Goal: Information Seeking & Learning: Find specific page/section

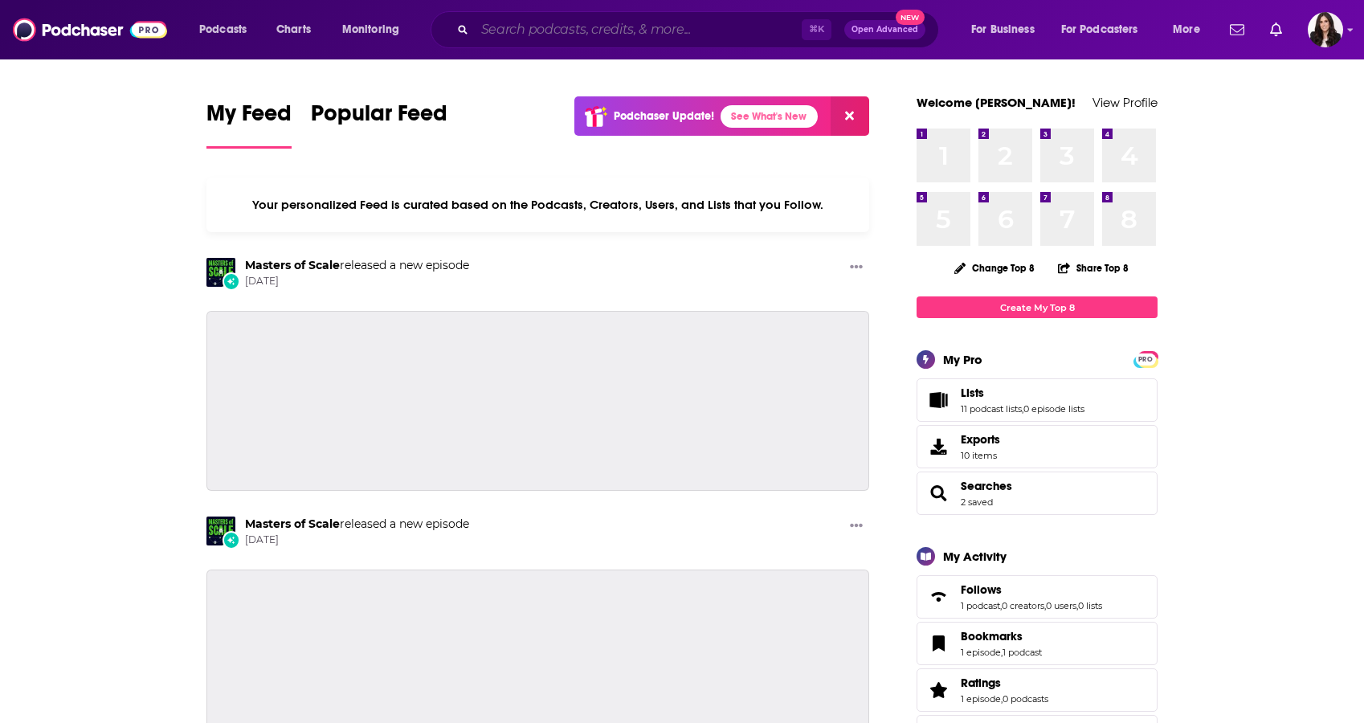
click at [551, 27] on input "Search podcasts, credits, & more..." at bounding box center [638, 30] width 327 height 26
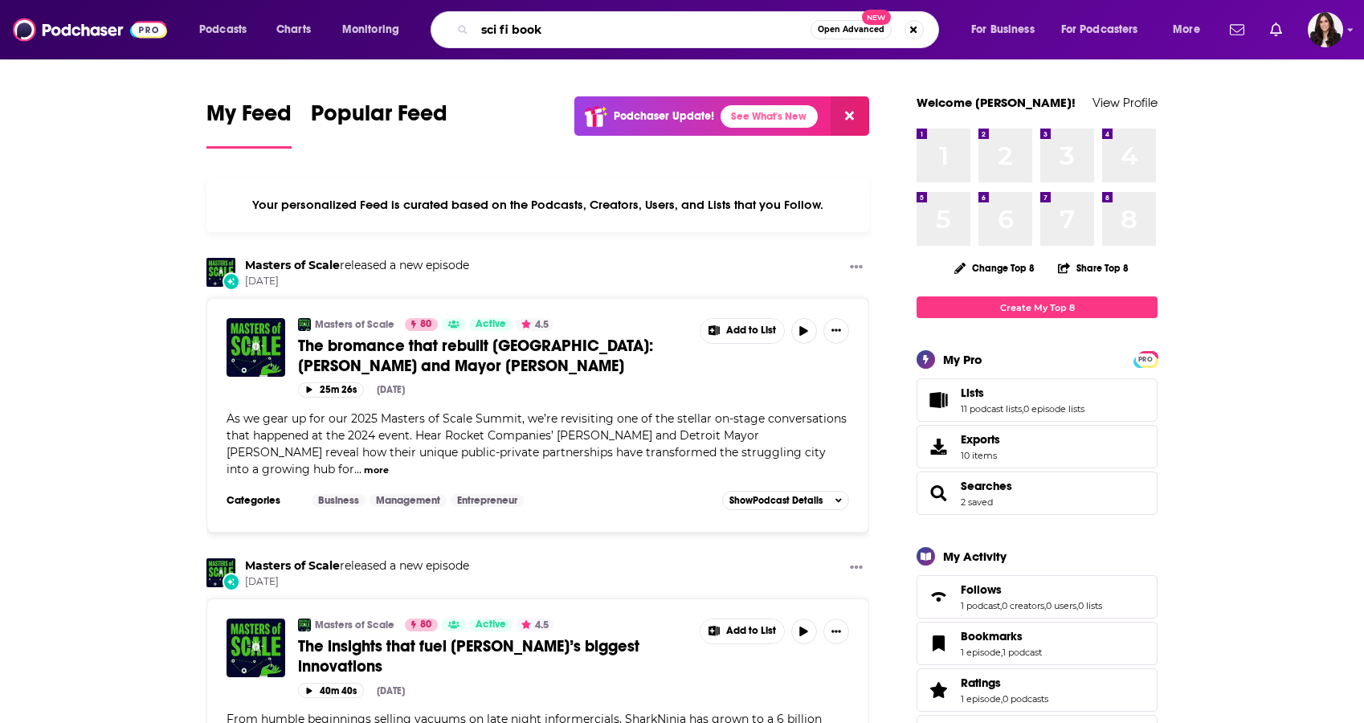
click at [498, 27] on input "sci fi book" at bounding box center [643, 30] width 336 height 26
type input "sci-fi books"
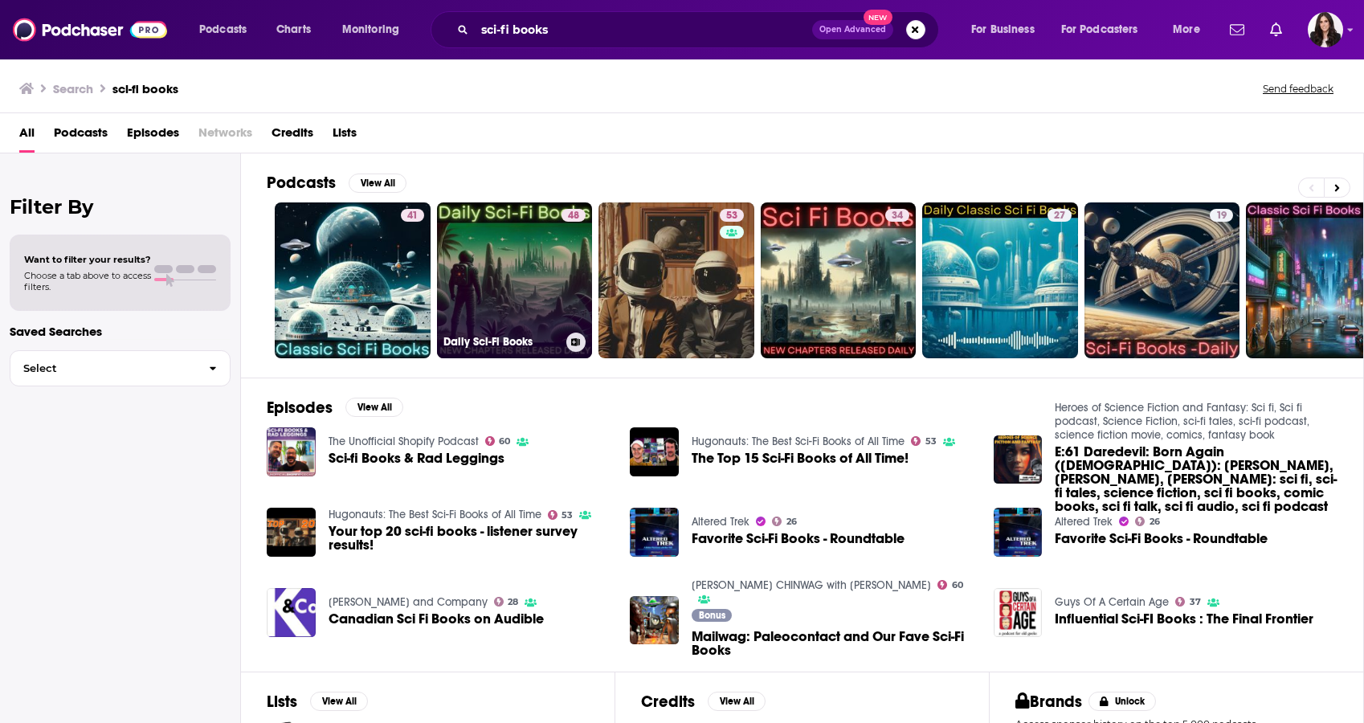
scroll to position [187, 0]
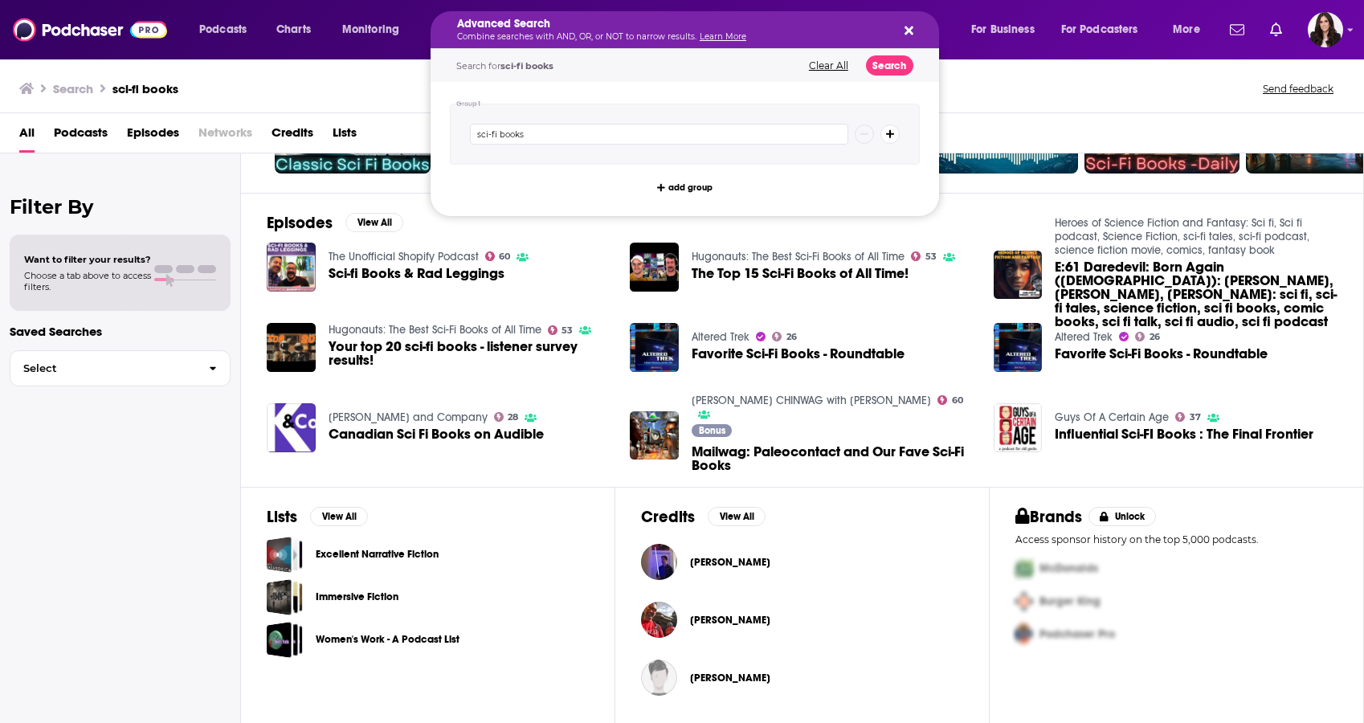
click at [507, 22] on h5 "Advanced Search" at bounding box center [672, 23] width 430 height 11
click at [989, 65] on div "Search sci-fi books Send feedback" at bounding box center [682, 85] width 1364 height 55
click at [618, 35] on p "Combine searches with AND, OR, or NOT to narrow results. Learn More" at bounding box center [672, 37] width 430 height 8
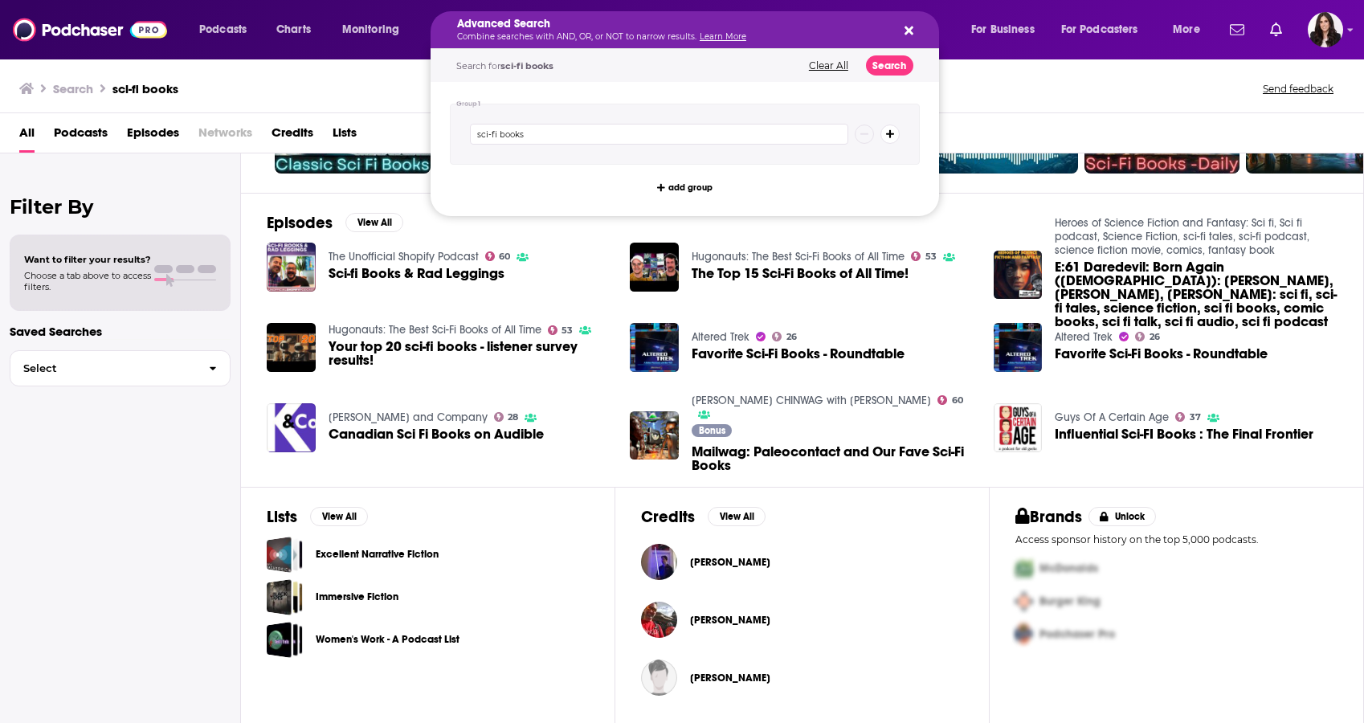
click at [909, 40] on div "Advanced Search Combine searches with AND, OR, or NOT to narrow results. Learn …" at bounding box center [684, 29] width 508 height 37
click at [908, 32] on icon "Search podcasts, credits, & more..." at bounding box center [908, 31] width 9 height 9
click at [908, 36] on icon "Search podcasts, credits, & more..." at bounding box center [908, 30] width 9 height 13
click at [825, 64] on button "Clear All" at bounding box center [828, 65] width 49 height 11
click at [686, 125] on input "Search podcasts, credits, & more..." at bounding box center [659, 134] width 378 height 21
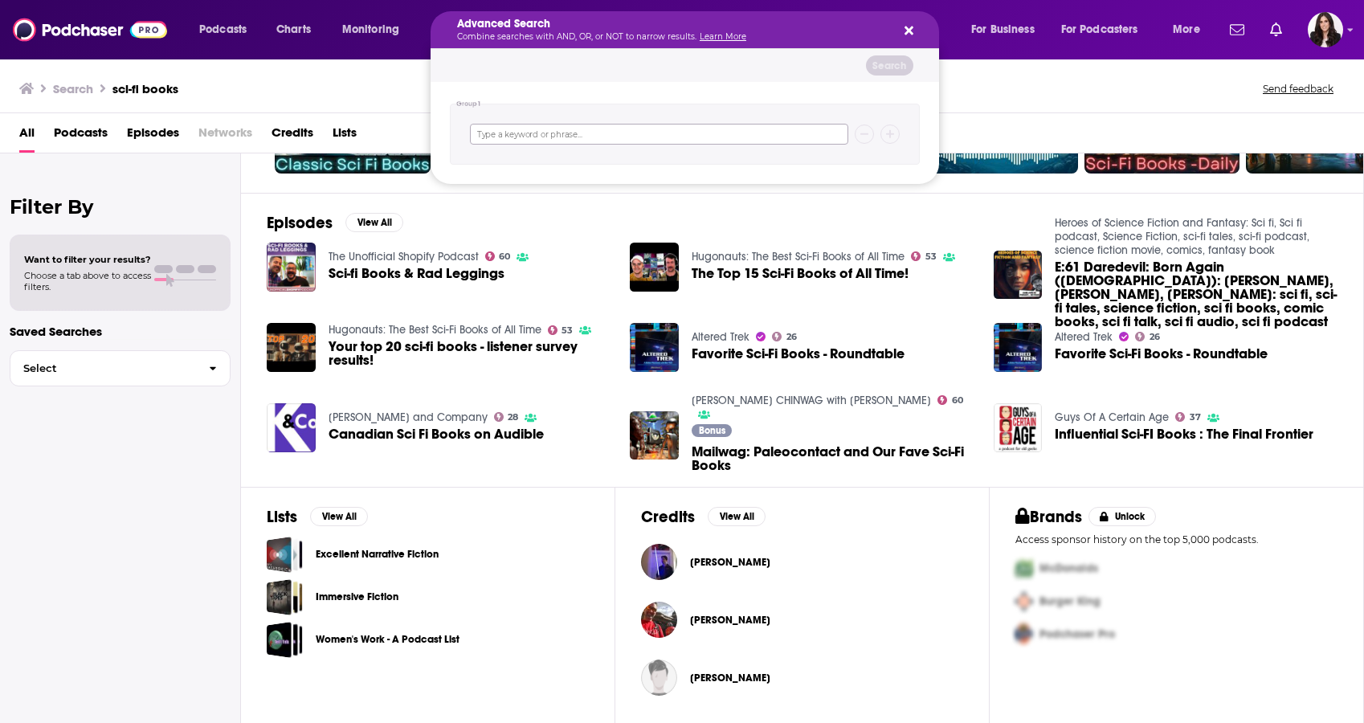
paste input "Department of Lore"
type input "Department of Lore"
click at [894, 65] on button "Search" at bounding box center [889, 65] width 47 height 20
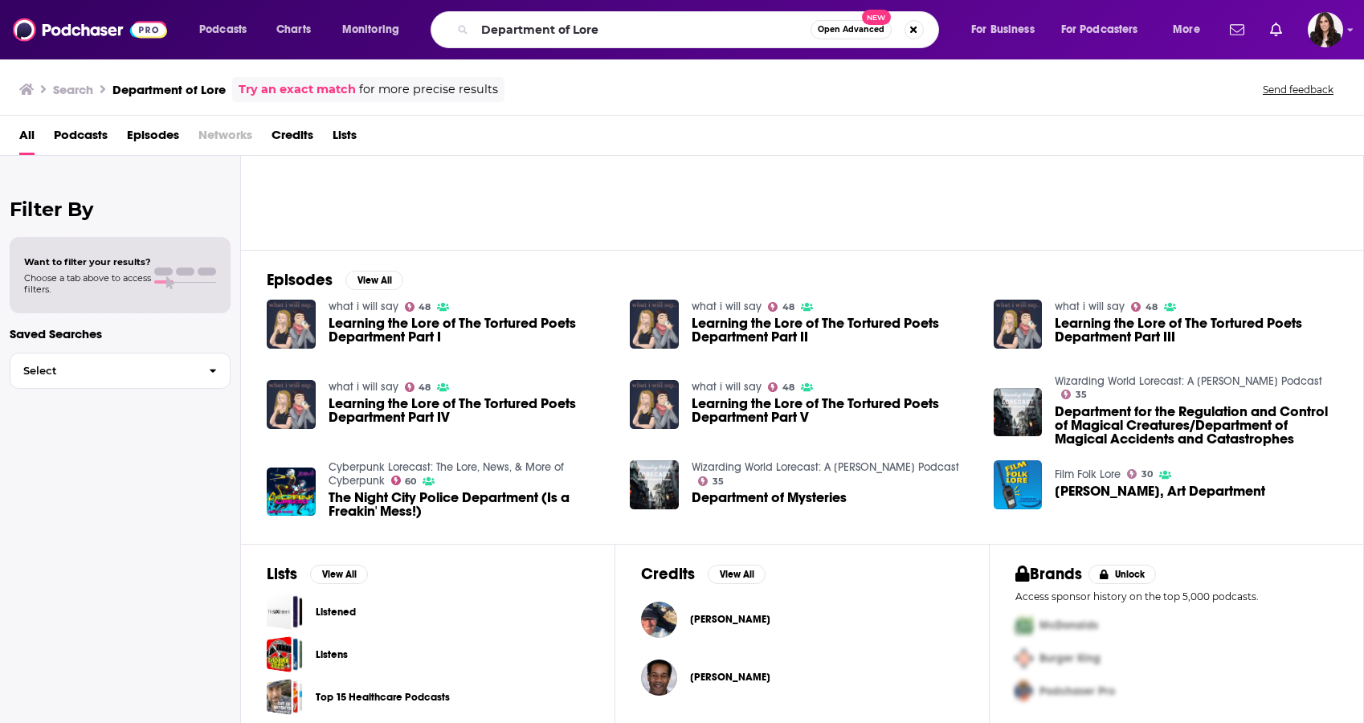
scroll to position [141, 0]
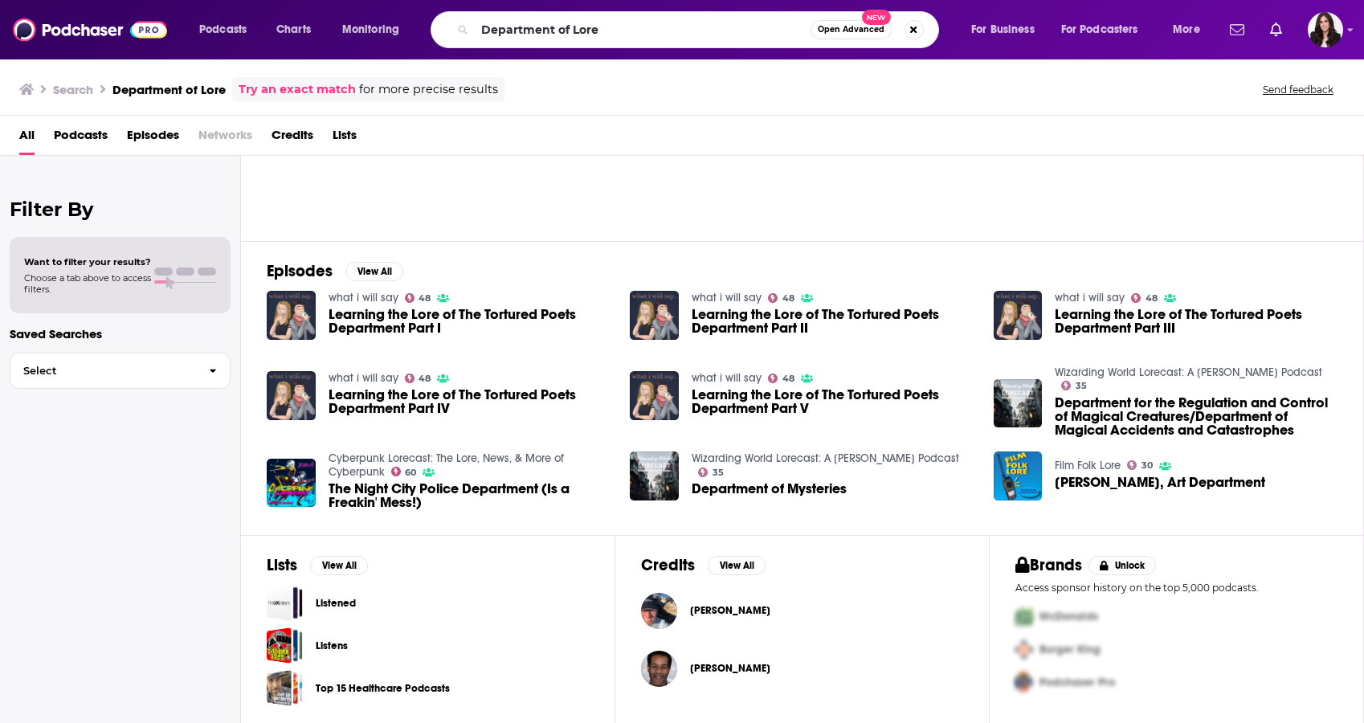
click at [777, 1] on div "Podcasts Charts Monitoring Department of Lore Open Advanced New For Business Fo…" at bounding box center [682, 29] width 1364 height 59
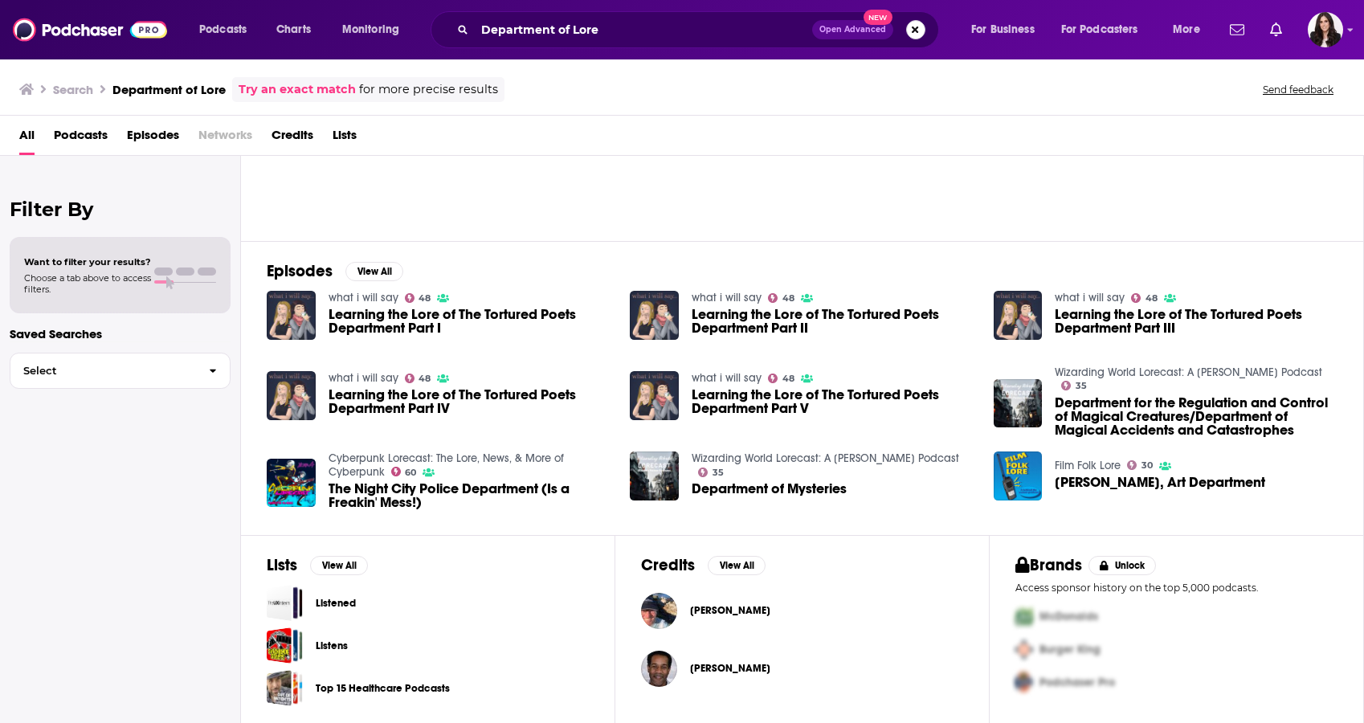
click at [914, 26] on button "Search podcasts, credits, & more..." at bounding box center [915, 29] width 19 height 19
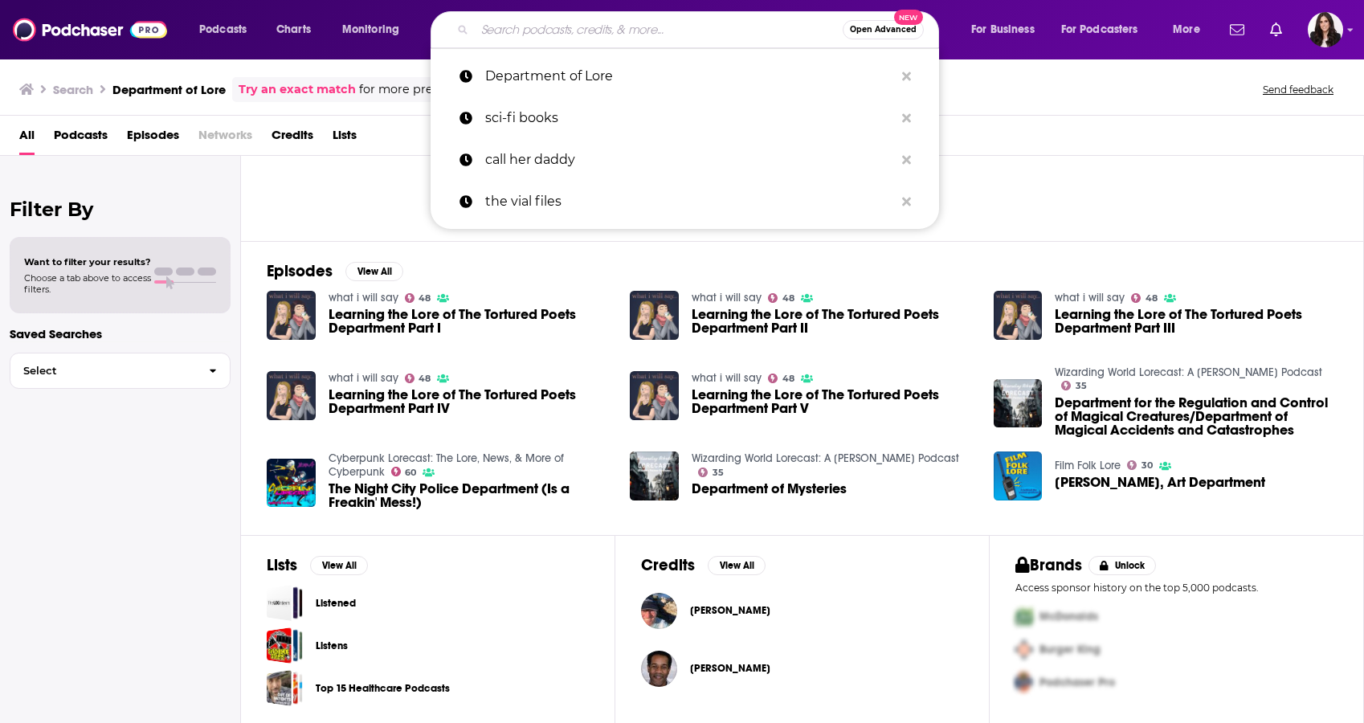
click at [642, 30] on input "Search podcasts, credits, & more..." at bounding box center [659, 30] width 368 height 26
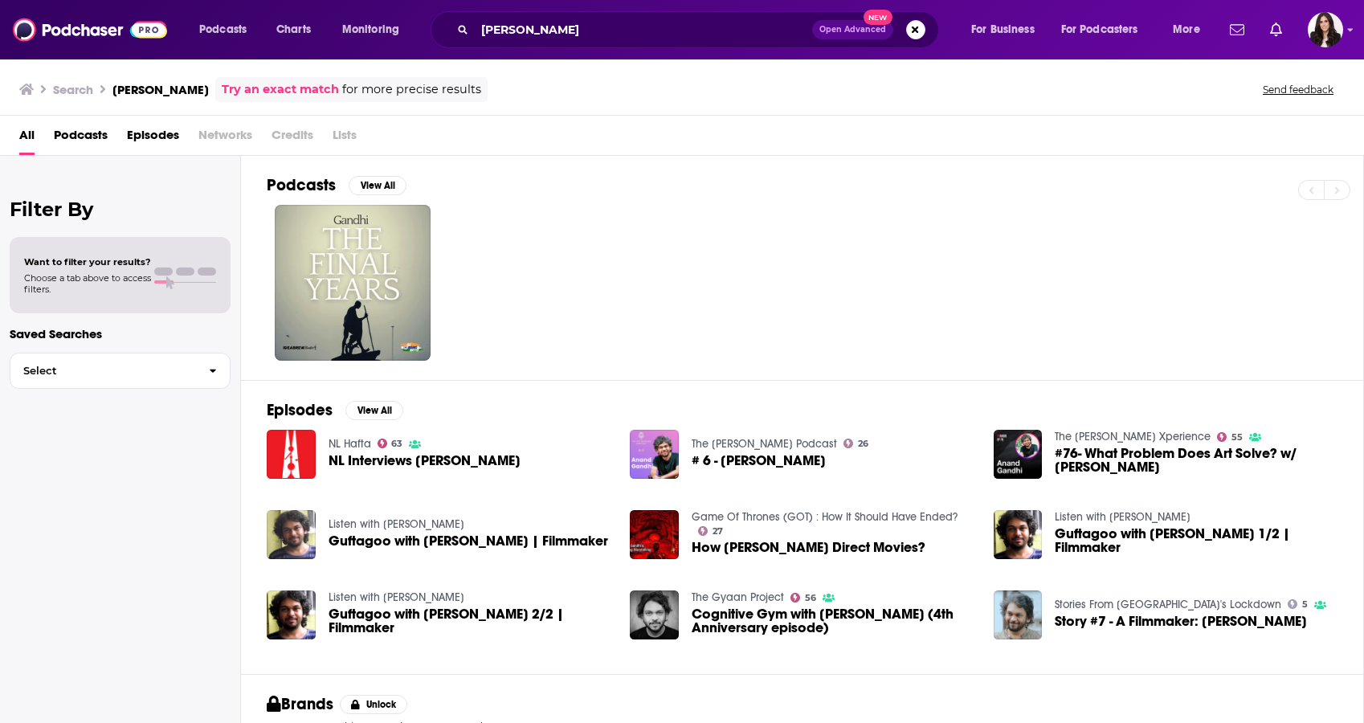
click at [90, 134] on span "Podcasts" at bounding box center [81, 138] width 54 height 33
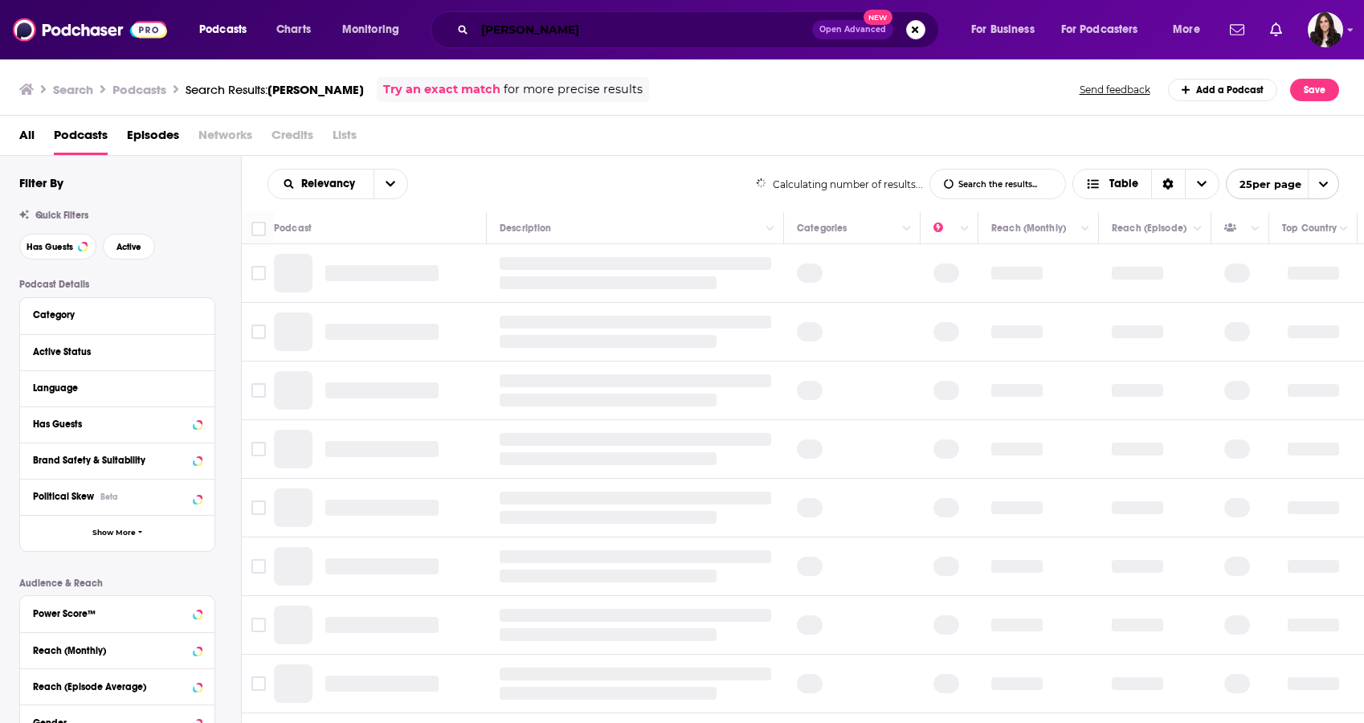
click at [530, 28] on input "[PERSON_NAME]" at bounding box center [643, 30] width 337 height 26
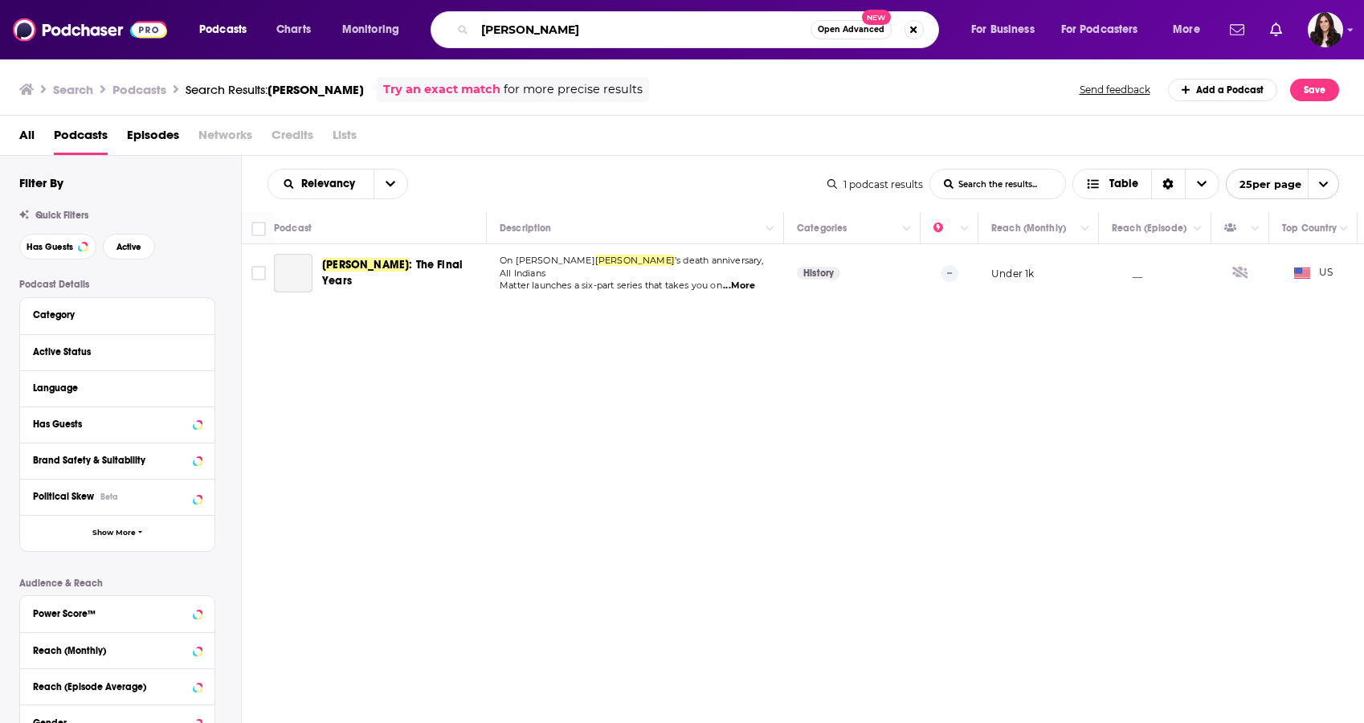
click at [530, 28] on input "[PERSON_NAME]" at bounding box center [643, 30] width 336 height 26
type input "sci-fi books"
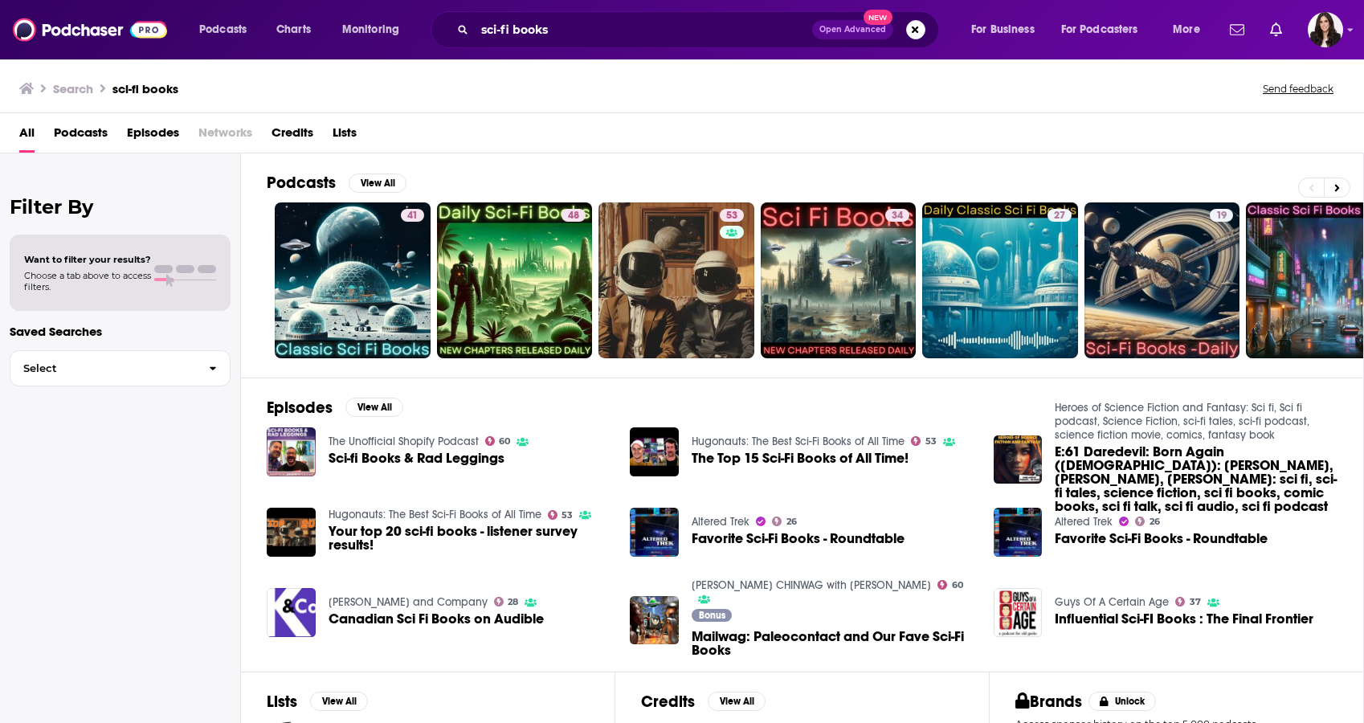
click at [98, 126] on span "Podcasts" at bounding box center [81, 136] width 54 height 33
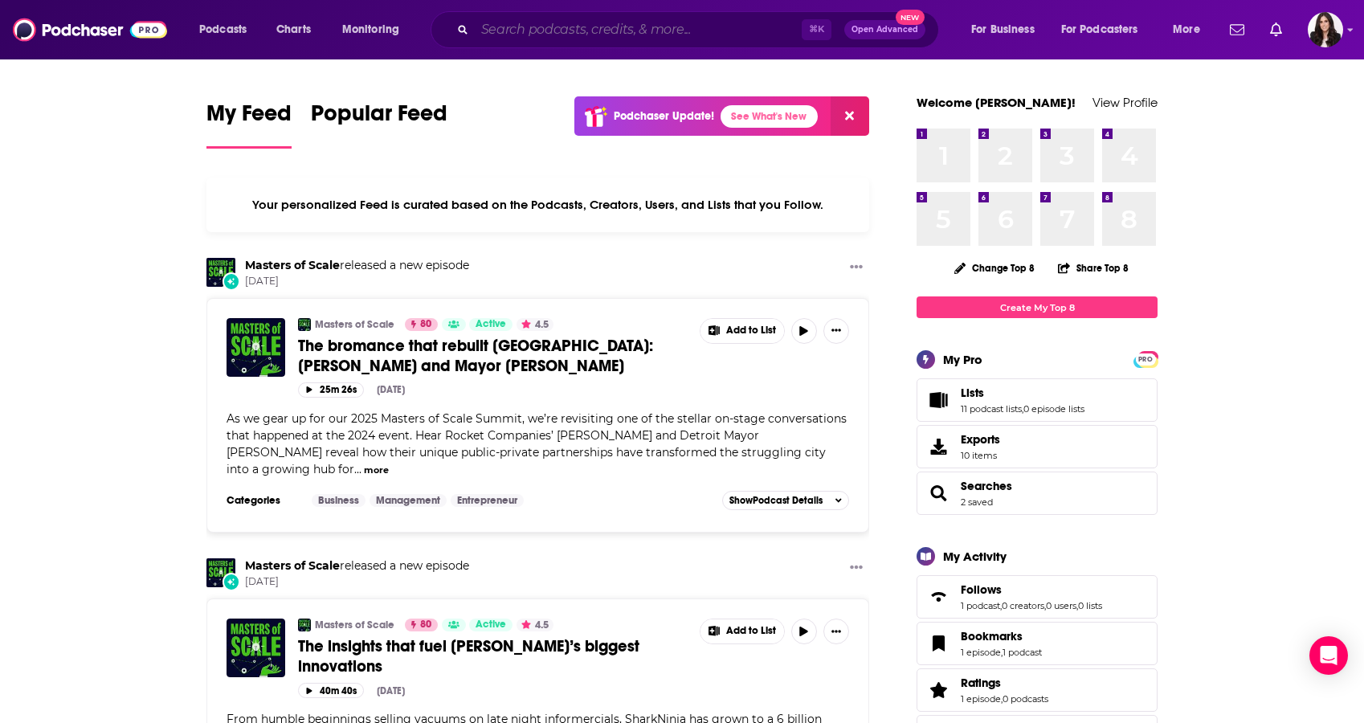
click at [679, 41] on input "Search podcasts, credits, & more..." at bounding box center [638, 30] width 327 height 26
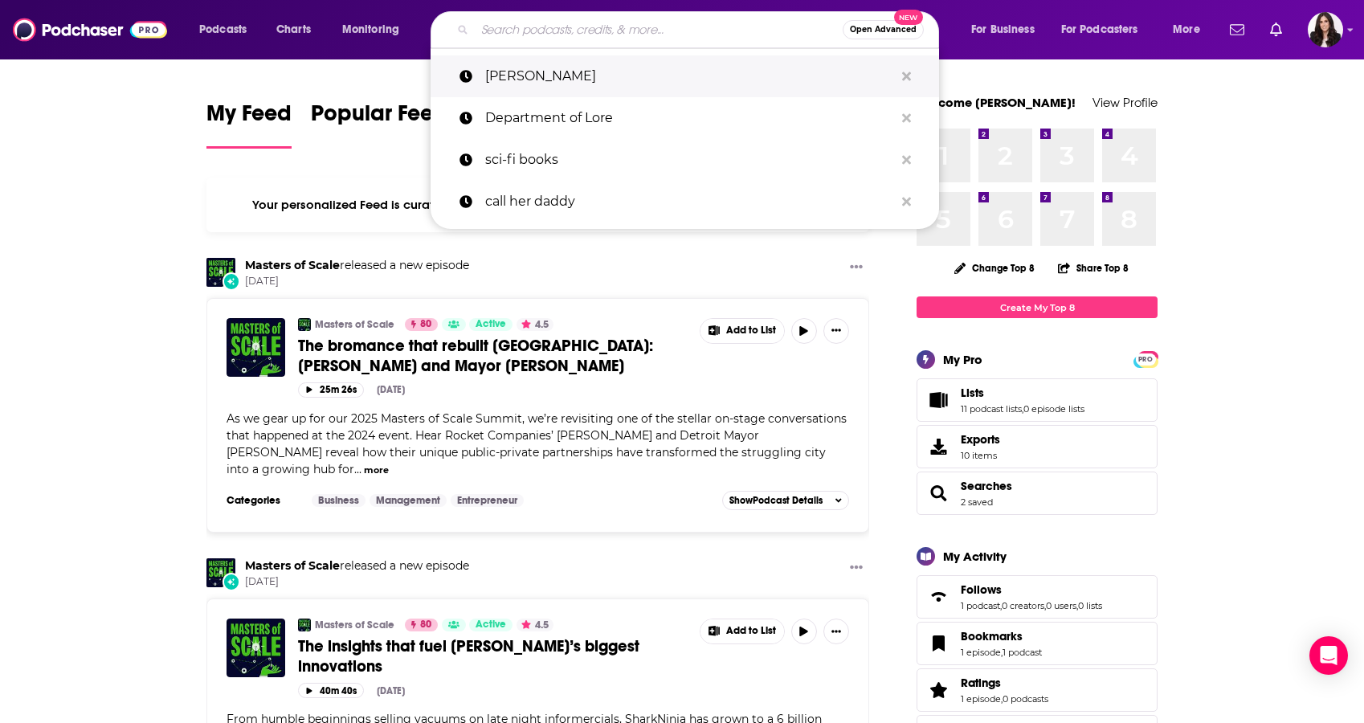
click at [550, 72] on p "[PERSON_NAME]" at bounding box center [689, 76] width 409 height 42
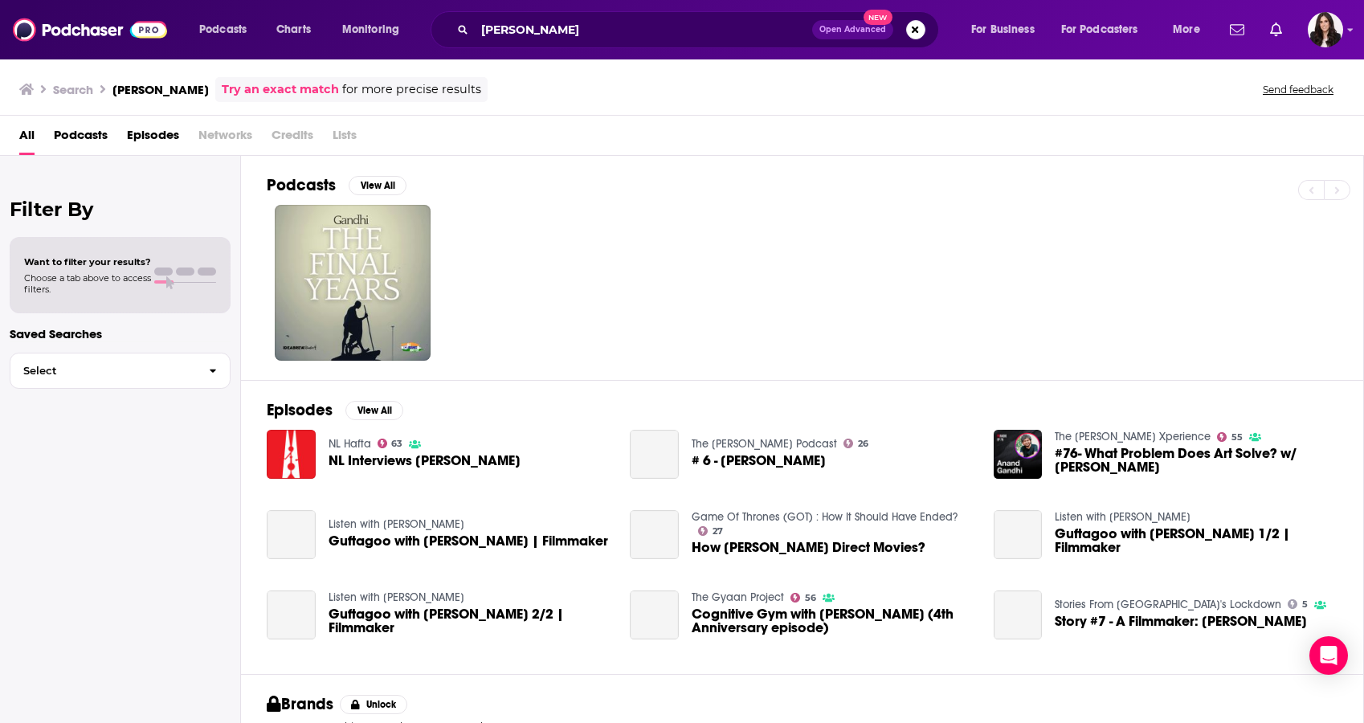
click at [73, 130] on span "Podcasts" at bounding box center [81, 138] width 54 height 33
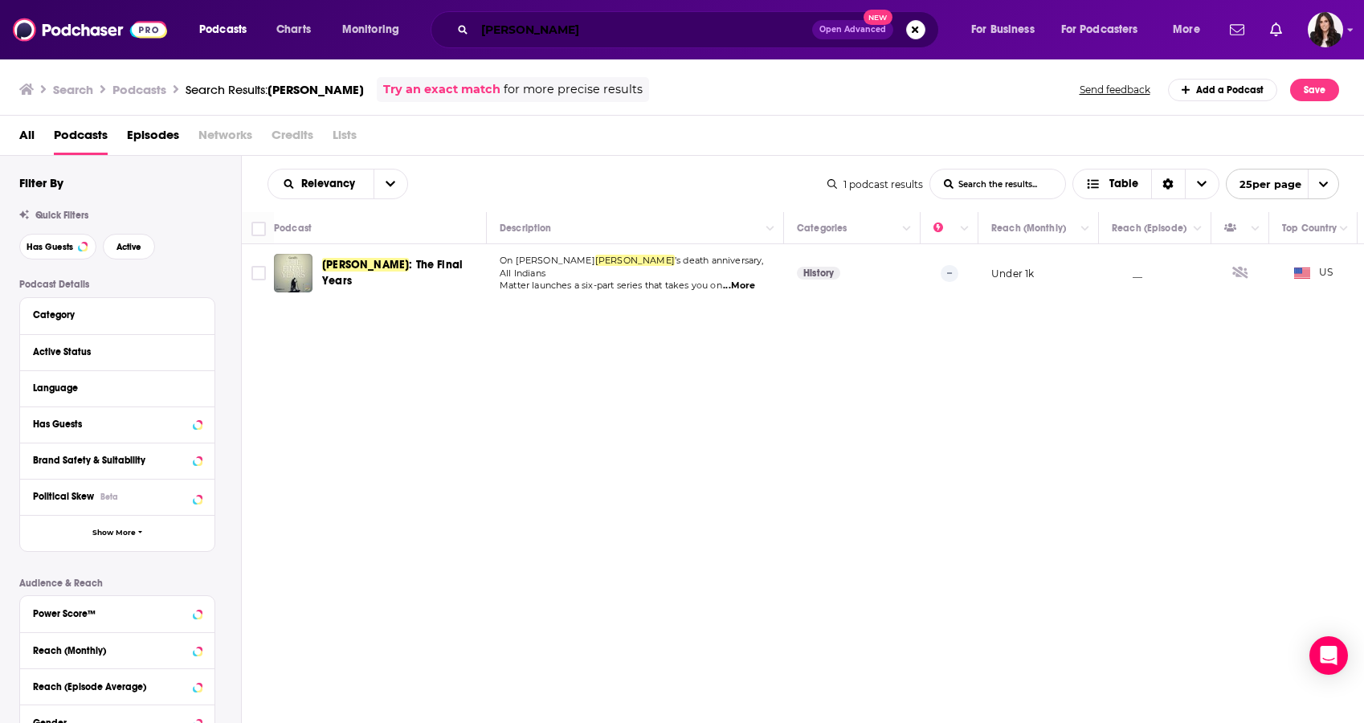
click at [671, 39] on input "[PERSON_NAME]" at bounding box center [643, 30] width 337 height 26
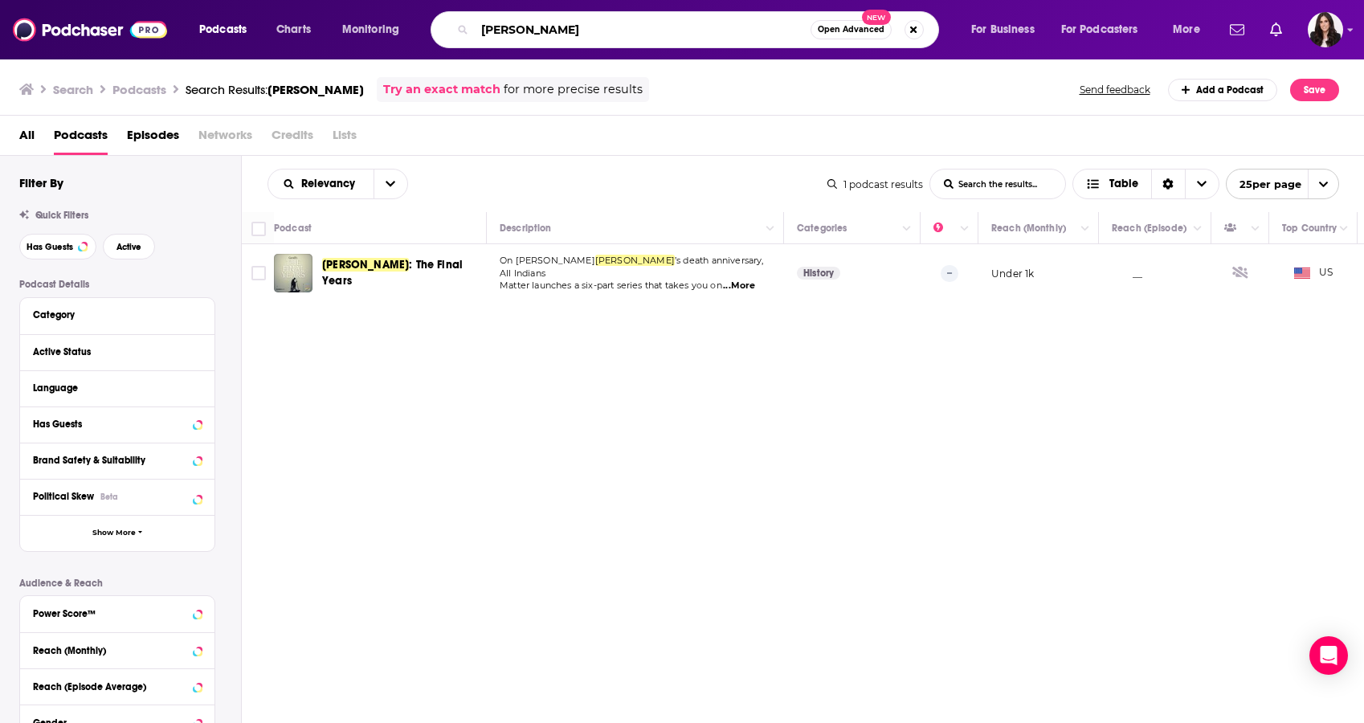
click at [671, 39] on input "[PERSON_NAME]" at bounding box center [643, 30] width 336 height 26
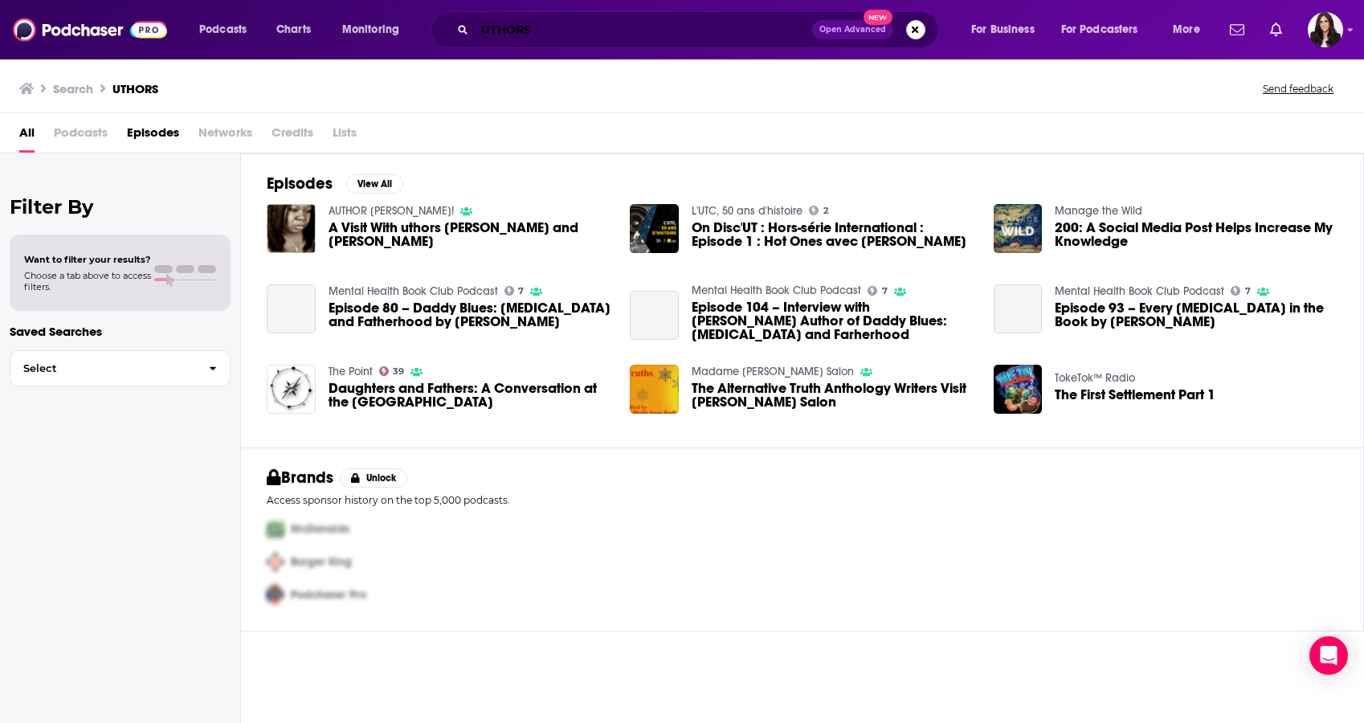
click at [484, 32] on input "UTHORS" at bounding box center [643, 30] width 337 height 26
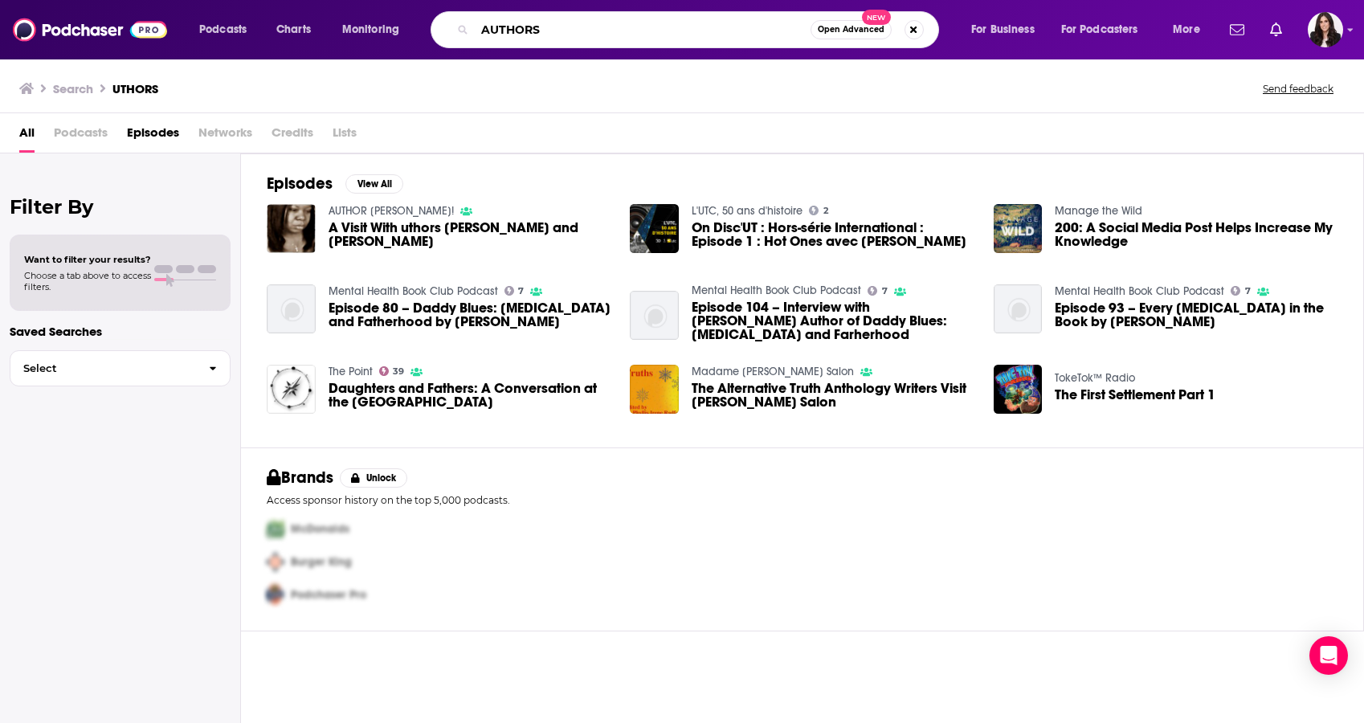
type input "AUTHORS"
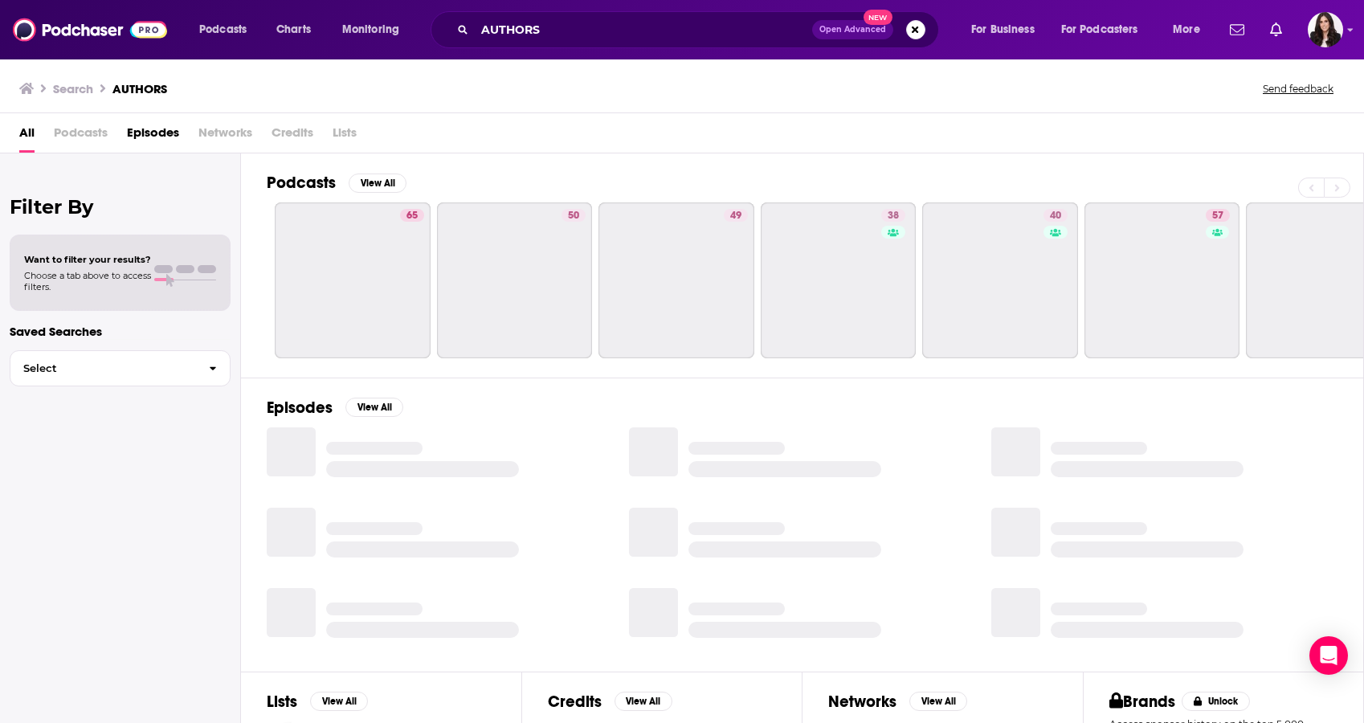
click at [83, 125] on span "Podcasts" at bounding box center [81, 136] width 54 height 33
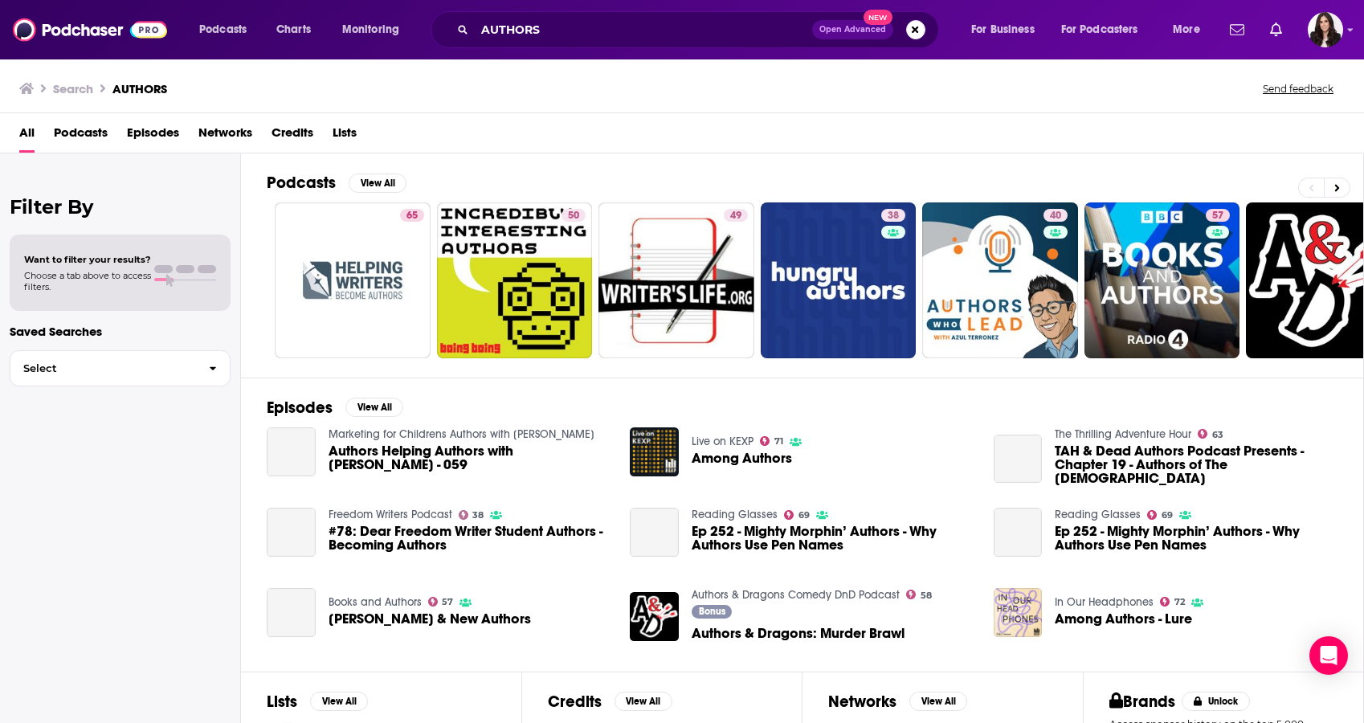
click at [83, 137] on span "Podcasts" at bounding box center [81, 136] width 54 height 33
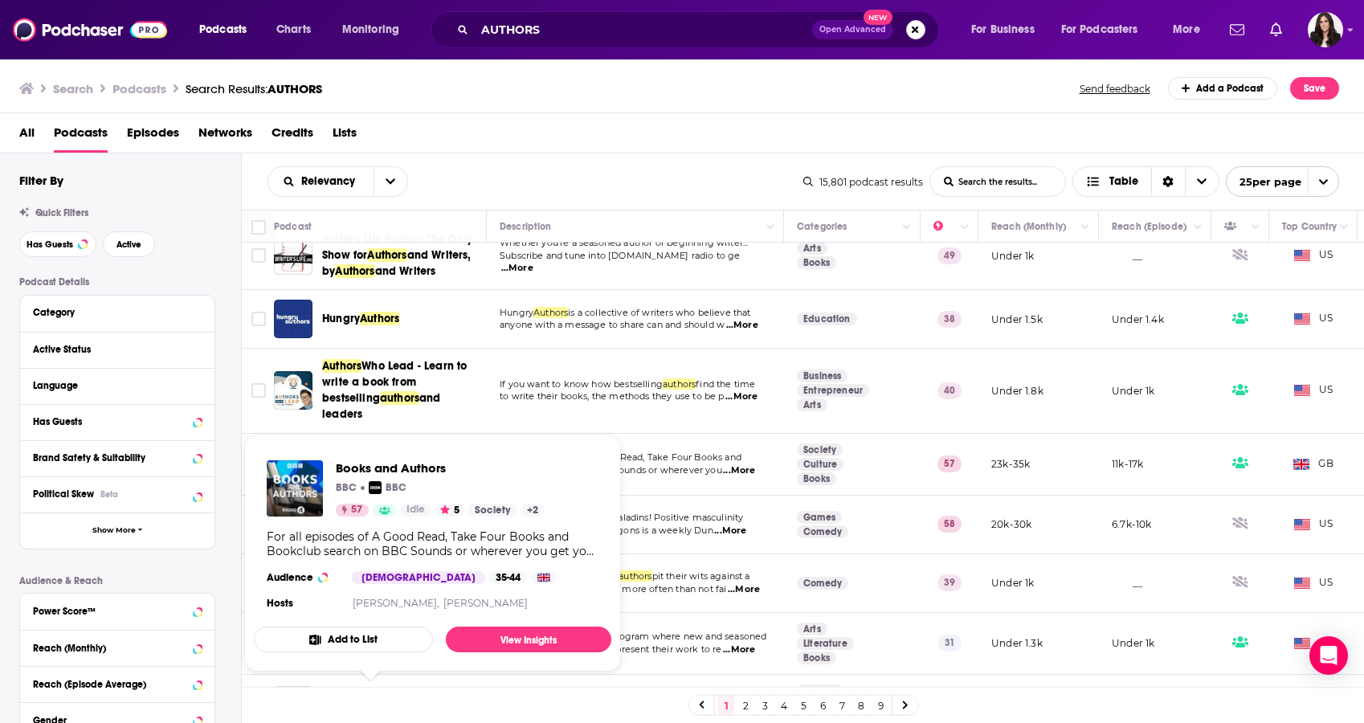
scroll to position [157, 0]
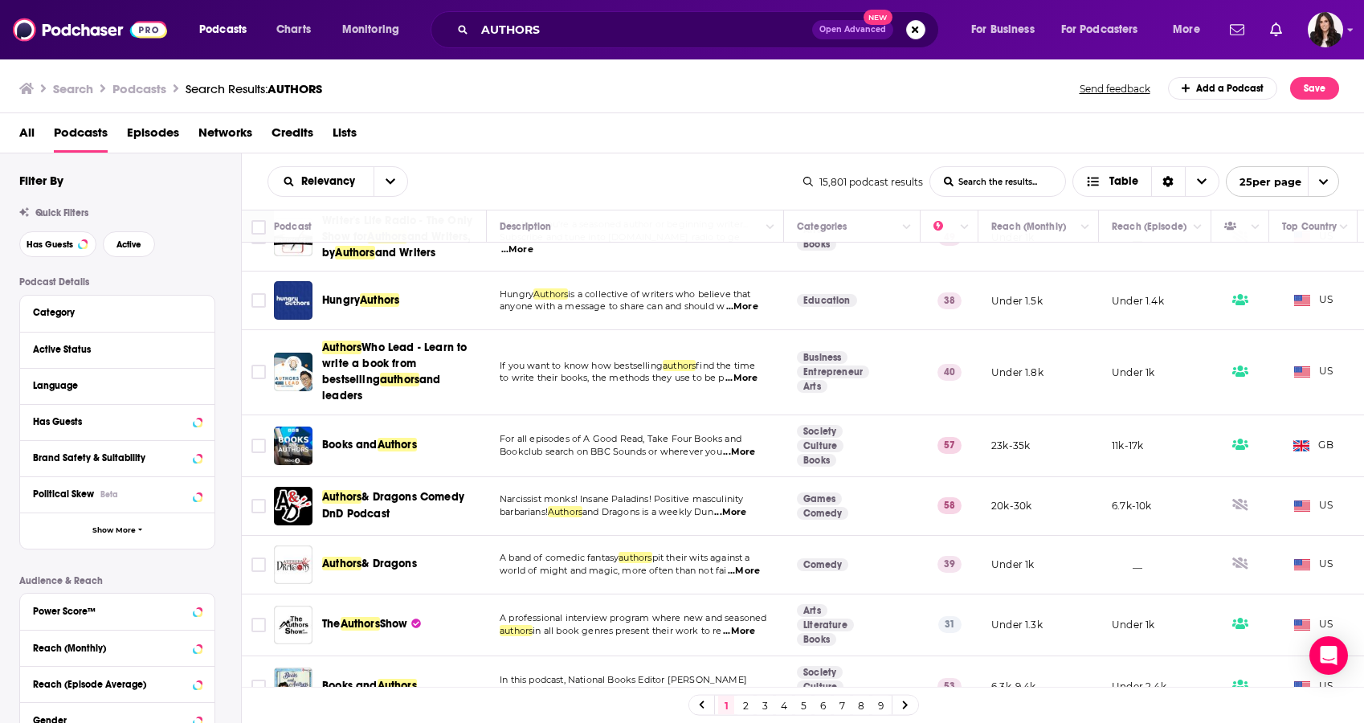
click at [667, 110] on div "Search Podcasts Search Results: AUTHORS Send feedback Add a Podcast Save" at bounding box center [682, 85] width 1364 height 55
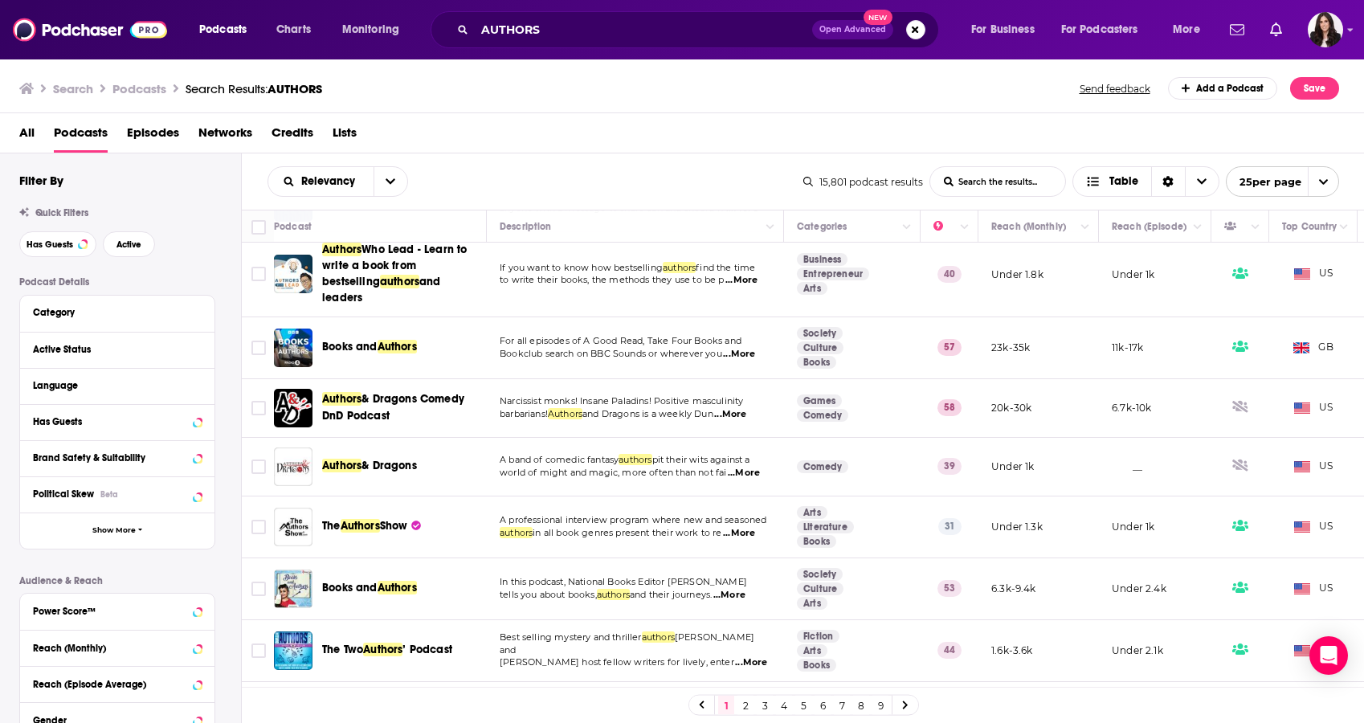
scroll to position [0, 0]
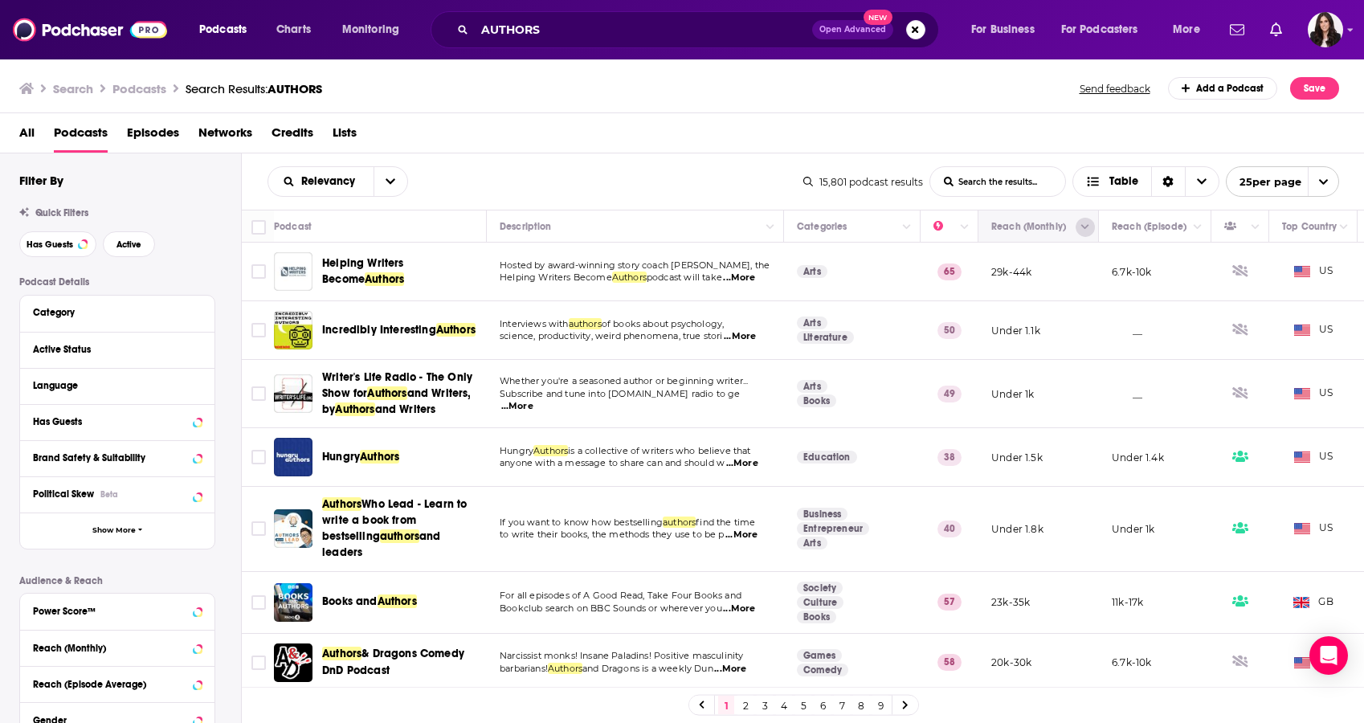
click at [1084, 226] on icon "Column Actions" at bounding box center [1085, 227] width 8 height 10
click at [1033, 226] on div at bounding box center [682, 361] width 1364 height 723
click at [1062, 228] on button "Move" at bounding box center [1036, 226] width 94 height 19
click at [1087, 226] on icon "Column Actions" at bounding box center [1085, 227] width 8 height 5
click at [1087, 226] on div at bounding box center [682, 361] width 1364 height 723
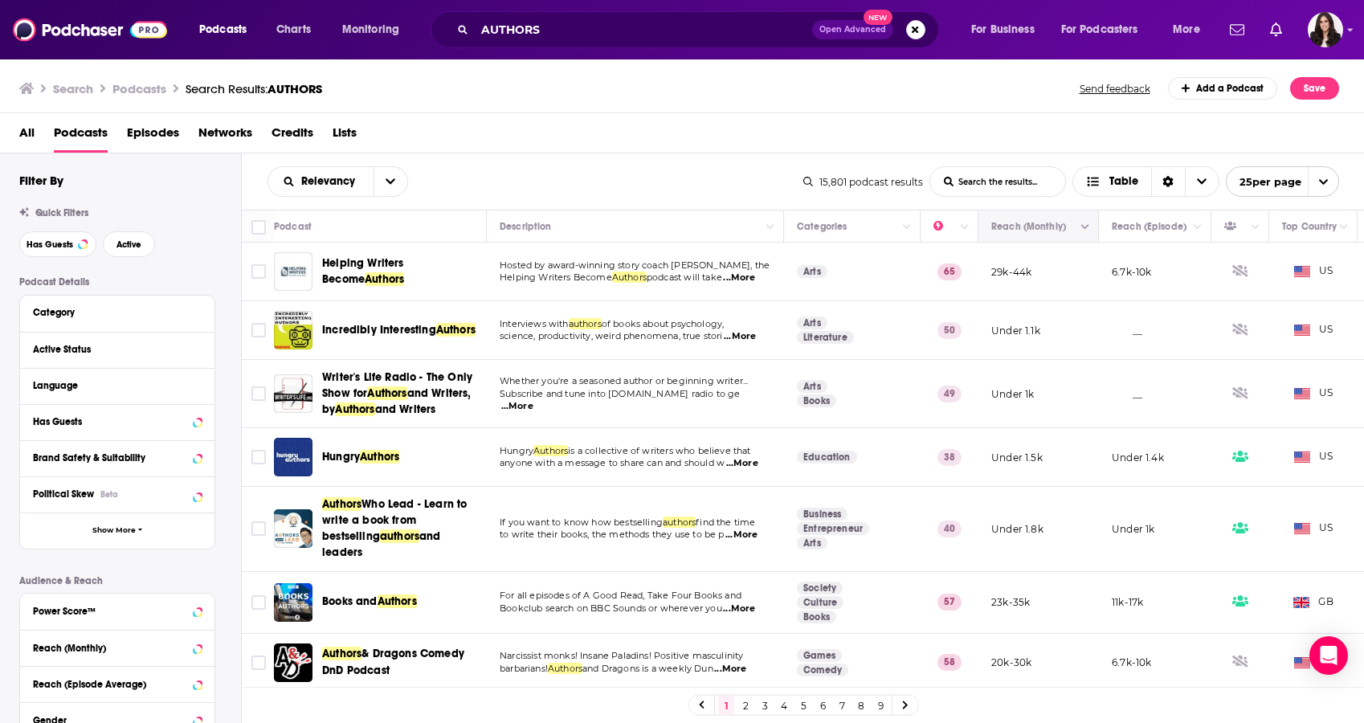
click at [1041, 226] on icon "Move" at bounding box center [1036, 226] width 19 height 19
